Goal: Information Seeking & Learning: Learn about a topic

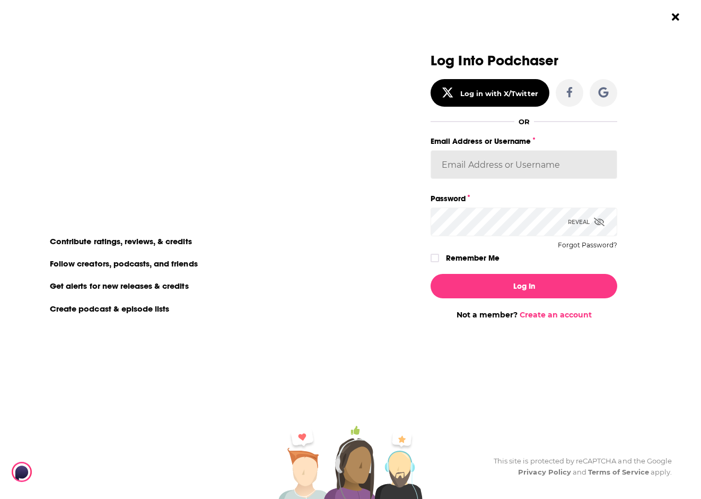
type input "[EMAIL_ADDRESS][DOMAIN_NAME]"
click at [524, 285] on button "Log In" at bounding box center [524, 286] width 187 height 24
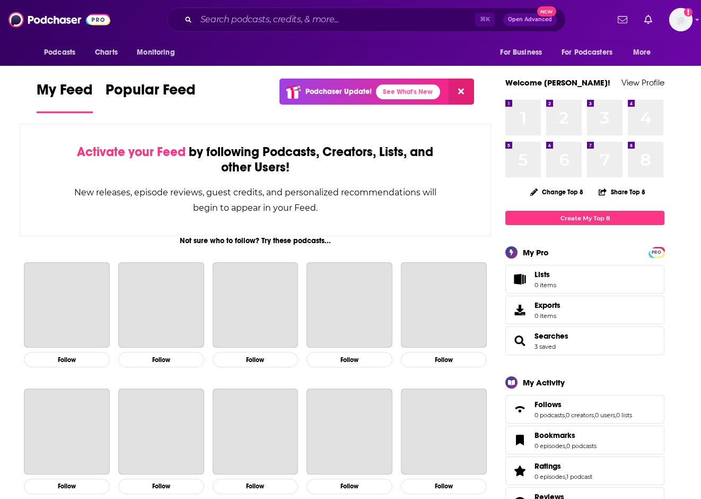
scroll to position [1737, 0]
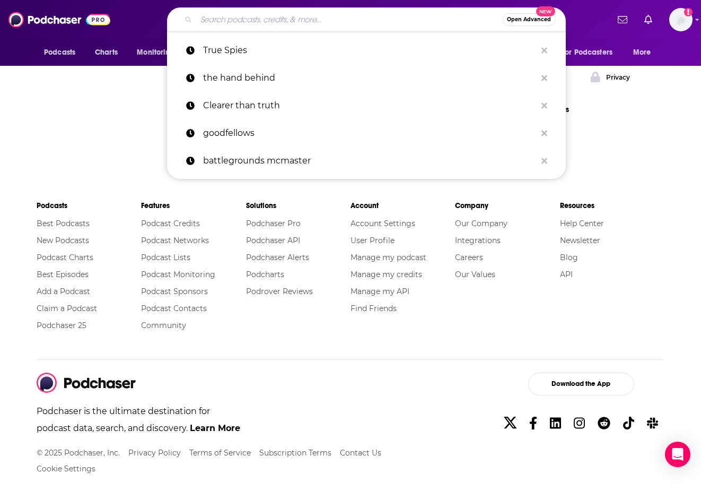
click at [243, 19] on input "Search podcasts, credits, & more..." at bounding box center [349, 19] width 306 height 17
paste input "Conversations with [PERSON_NAME]"
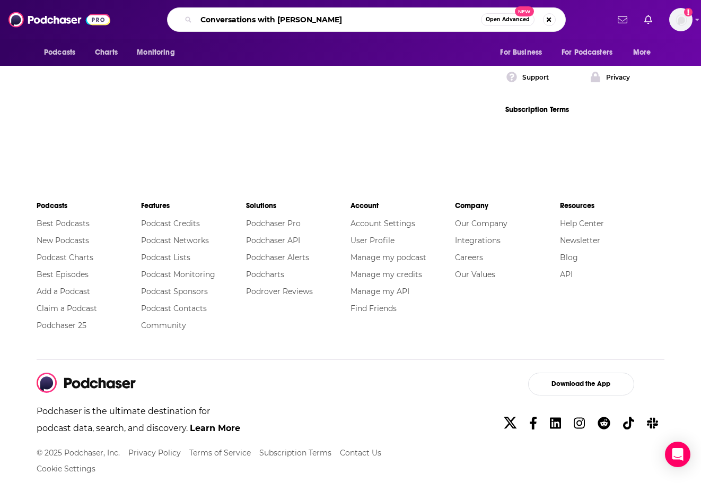
type input "Conversations with [PERSON_NAME]"
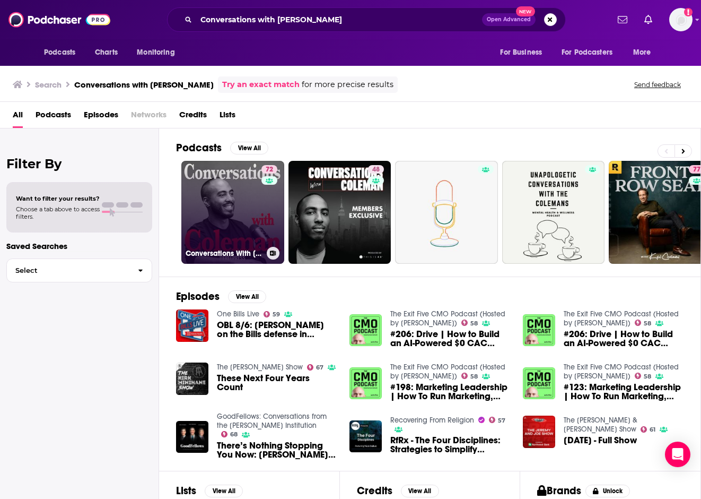
click at [237, 202] on link "72 Conversations With [PERSON_NAME]" at bounding box center [232, 212] width 103 height 103
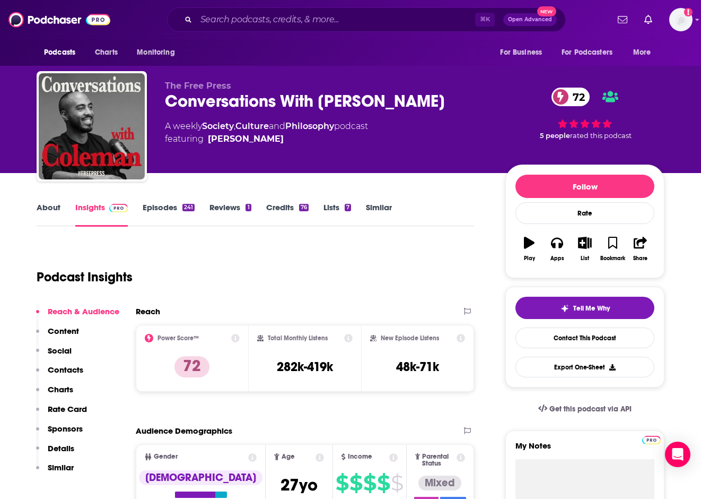
click at [169, 204] on link "Episodes 241" at bounding box center [169, 214] width 52 height 24
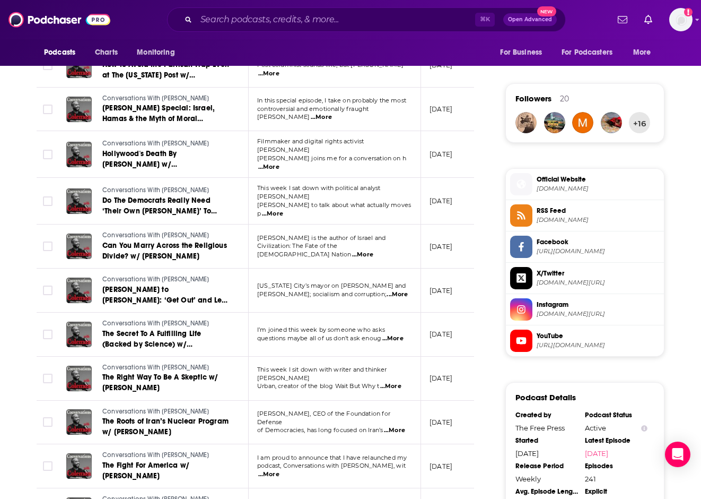
scroll to position [737, 0]
